Goal: Task Accomplishment & Management: Manage account settings

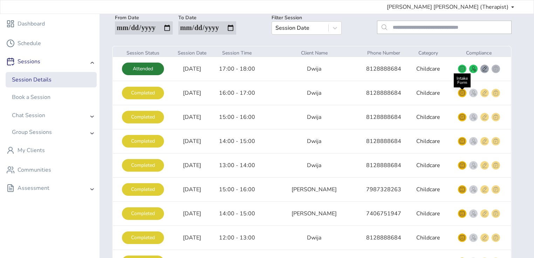
click at [459, 94] on img "smallRounded" at bounding box center [462, 93] width 6 height 6
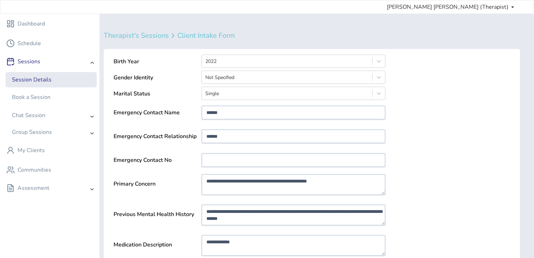
scroll to position [87, 0]
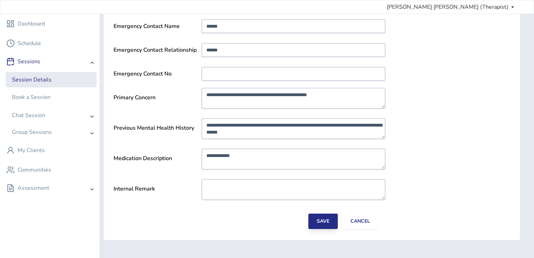
click at [325, 217] on button "Save" at bounding box center [322, 221] width 29 height 15
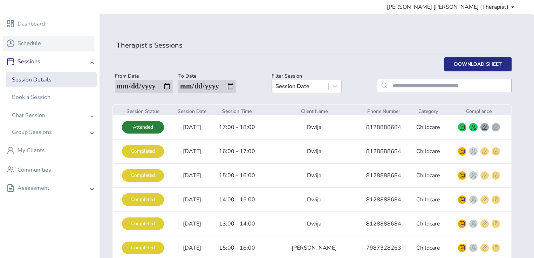
click at [37, 44] on div "Schedule" at bounding box center [29, 43] width 23 height 8
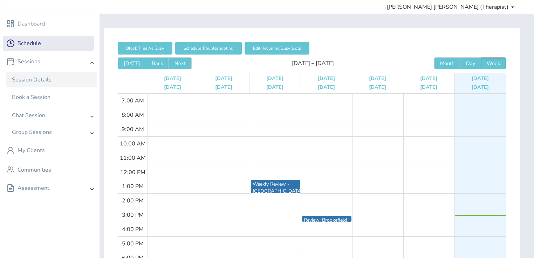
click at [48, 82] on div "Session Details" at bounding box center [32, 80] width 40 height 8
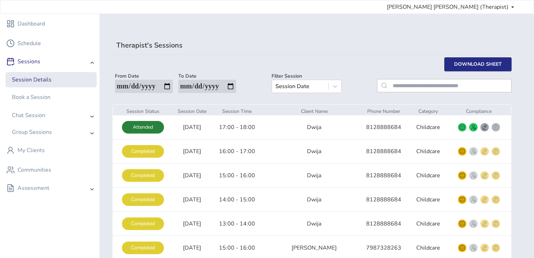
click at [147, 153] on div "Completed" at bounding box center [143, 151] width 42 height 13
click at [90, 189] on img at bounding box center [92, 190] width 4 height 2
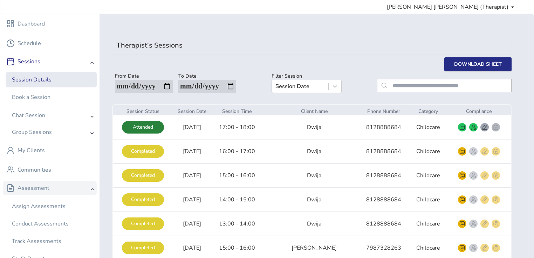
click at [90, 189] on img at bounding box center [92, 190] width 4 height 2
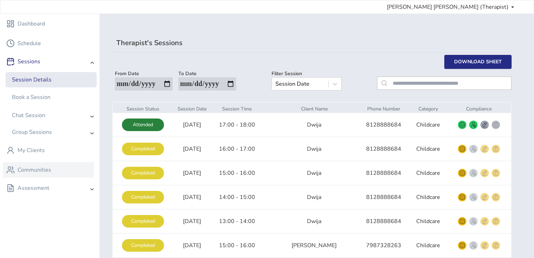
scroll to position [3, 0]
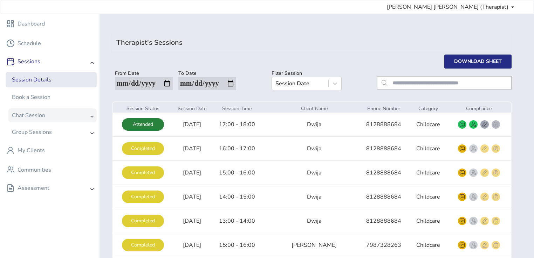
click at [82, 117] on div "Chat Session" at bounding box center [52, 116] width 88 height 14
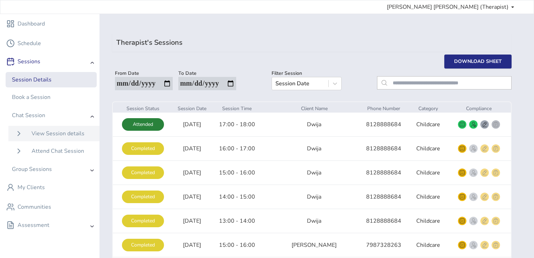
click at [61, 135] on div "View Session details" at bounding box center [58, 134] width 53 height 8
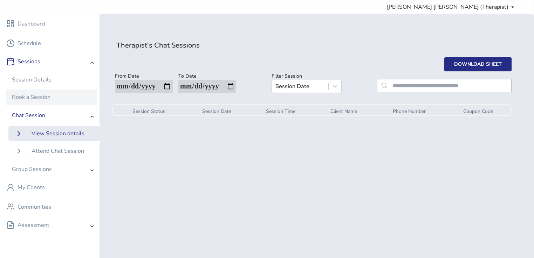
click at [41, 96] on div "Book a Session" at bounding box center [31, 97] width 39 height 8
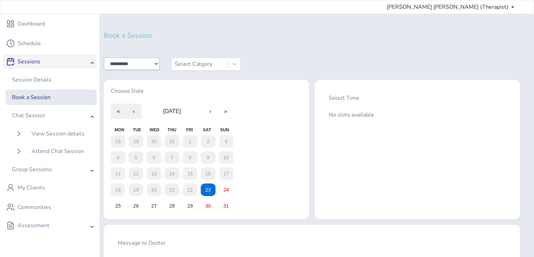
click at [39, 56] on div "Sessions" at bounding box center [50, 62] width 94 height 14
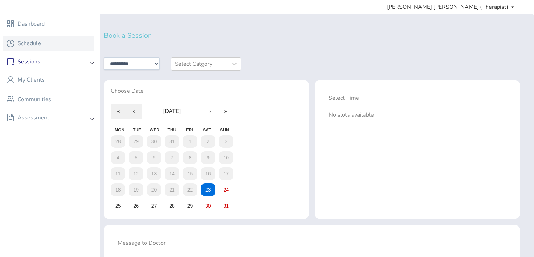
click at [41, 44] on div "Schedule" at bounding box center [29, 43] width 23 height 8
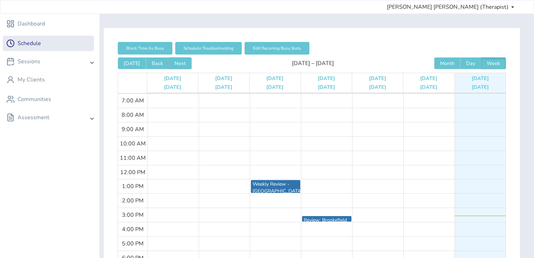
click at [177, 60] on button "Next" at bounding box center [179, 63] width 23 height 12
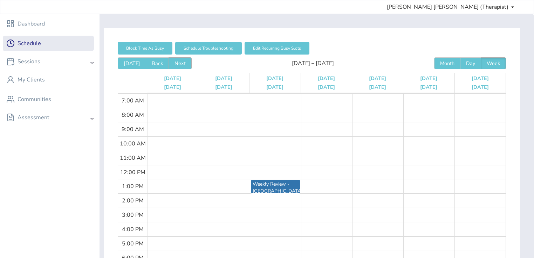
click at [177, 60] on button "Next" at bounding box center [179, 63] width 23 height 12
click at [153, 62] on button "Back" at bounding box center [157, 63] width 23 height 12
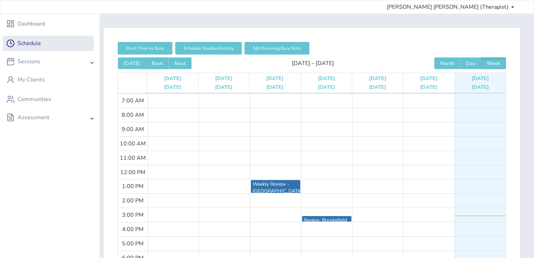
click at [153, 62] on button "Back" at bounding box center [157, 63] width 23 height 12
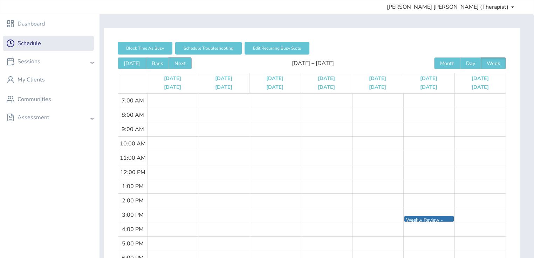
click at [181, 62] on button "Next" at bounding box center [179, 63] width 23 height 12
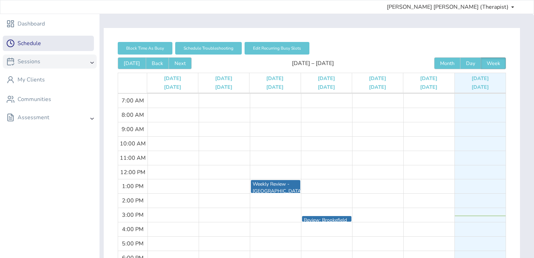
click at [81, 64] on div "Sessions" at bounding box center [50, 62] width 94 height 14
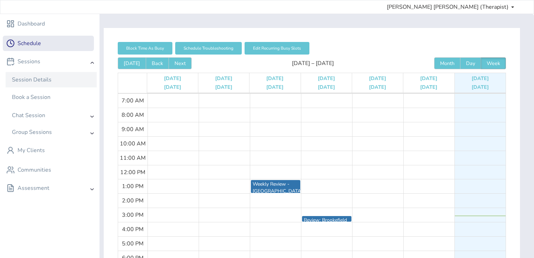
click at [51, 81] on div "Session Details" at bounding box center [51, 80] width 84 height 8
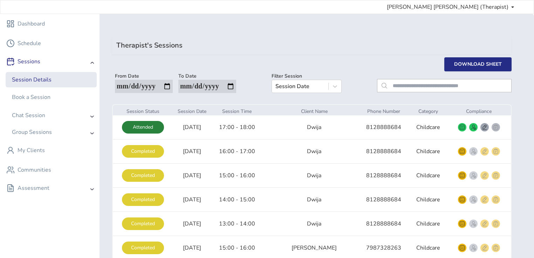
click at [173, 88] on input "**********" at bounding box center [144, 86] width 58 height 13
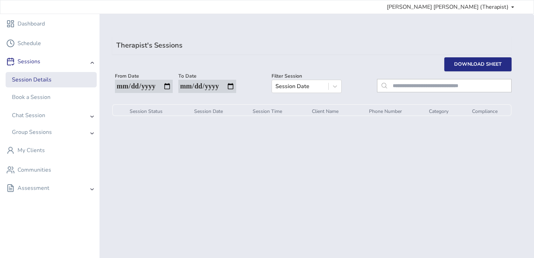
click at [173, 87] on input "**********" at bounding box center [144, 86] width 58 height 13
click at [171, 87] on input "**********" at bounding box center [144, 86] width 58 height 13
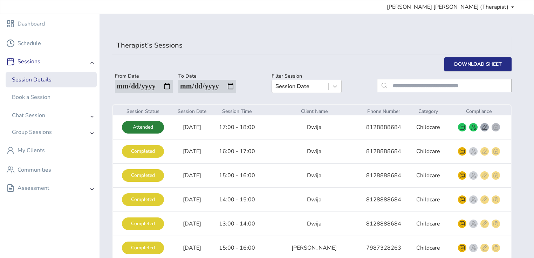
type input "**********"
click at [334, 172] on td "Dwija" at bounding box center [314, 176] width 88 height 24
click at [459, 151] on img "smallRounded" at bounding box center [462, 152] width 6 height 6
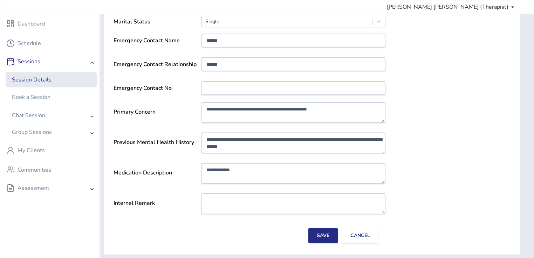
scroll to position [72, 0]
drag, startPoint x: 439, startPoint y: 163, endPoint x: 360, endPoint y: 233, distance: 105.5
click at [360, 233] on button "Cancel" at bounding box center [360, 235] width 36 height 15
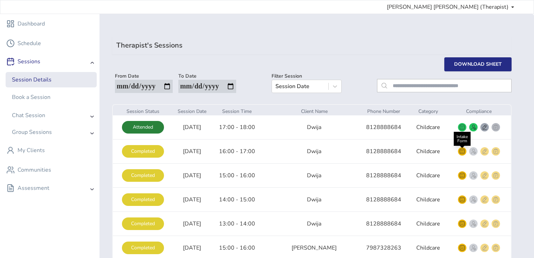
click at [459, 153] on img "smallRounded" at bounding box center [462, 152] width 6 height 6
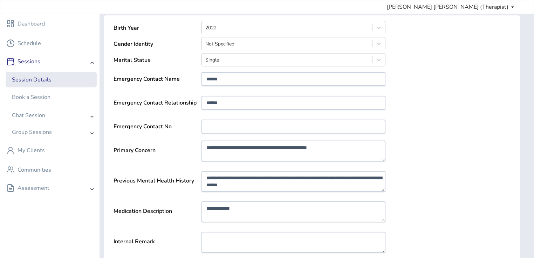
scroll to position [87, 0]
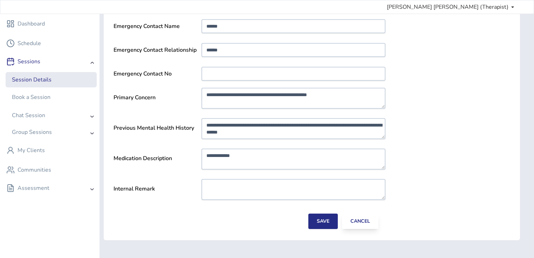
click at [365, 215] on button "Cancel" at bounding box center [360, 221] width 36 height 15
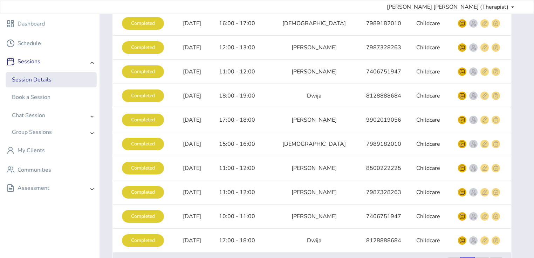
scroll to position [467, 0]
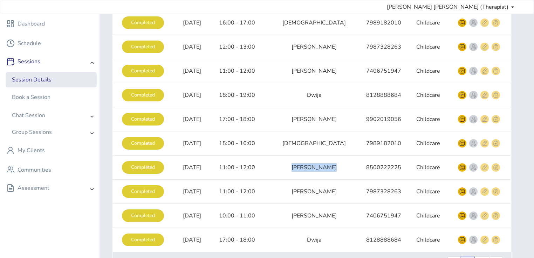
drag, startPoint x: 298, startPoint y: 166, endPoint x: 339, endPoint y: 160, distance: 41.3
click at [339, 160] on td "[PERSON_NAME]" at bounding box center [314, 168] width 88 height 24
drag, startPoint x: 339, startPoint y: 160, endPoint x: 363, endPoint y: 146, distance: 27.7
click at [363, 146] on td "7989182010" at bounding box center [383, 144] width 51 height 24
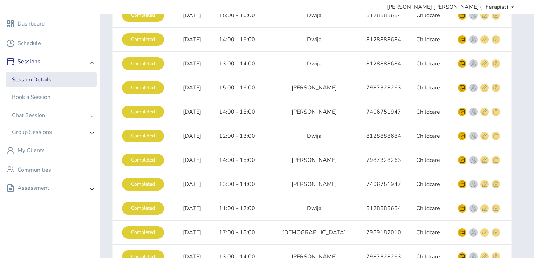
scroll to position [0, 0]
